Goal: Information Seeking & Learning: Learn about a topic

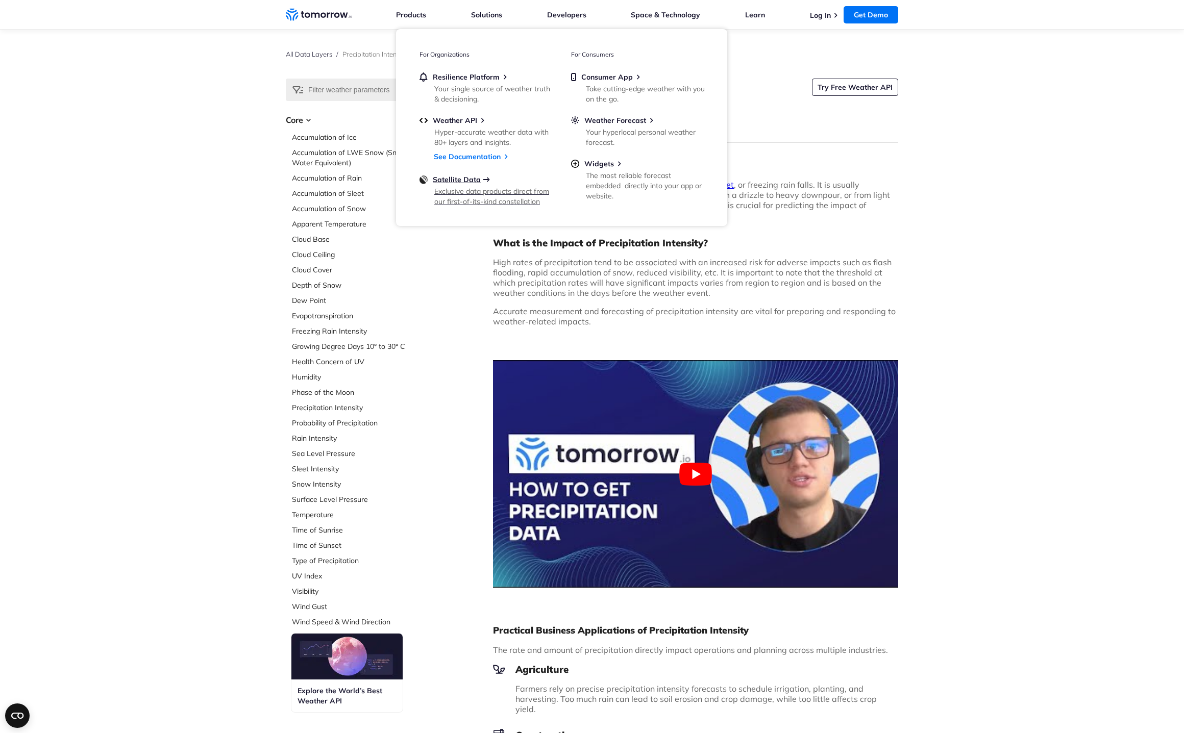
click at [470, 181] on span "Satellite Data" at bounding box center [457, 179] width 48 height 9
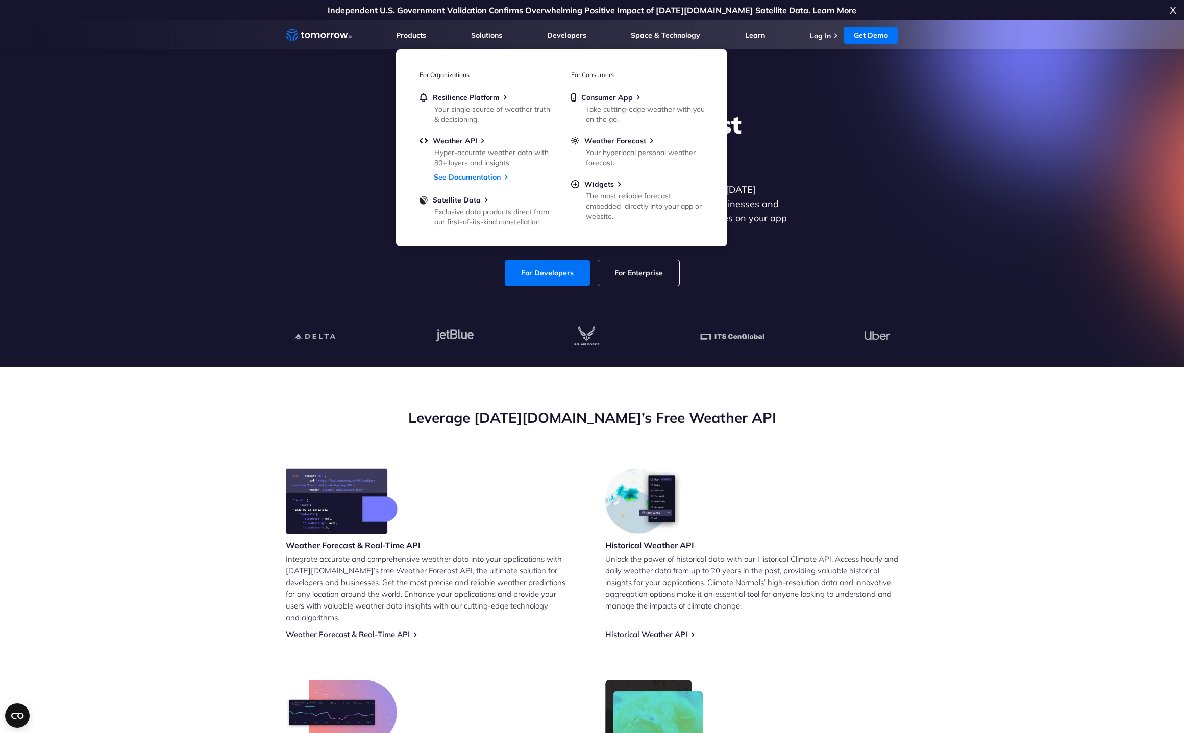
click at [626, 162] on div "Your hyperlocal personal weather forecast." at bounding box center [645, 157] width 119 height 20
click at [467, 112] on div "Your single source of weather truth & decisioning." at bounding box center [493, 114] width 119 height 20
